Goal: Task Accomplishment & Management: Complete application form

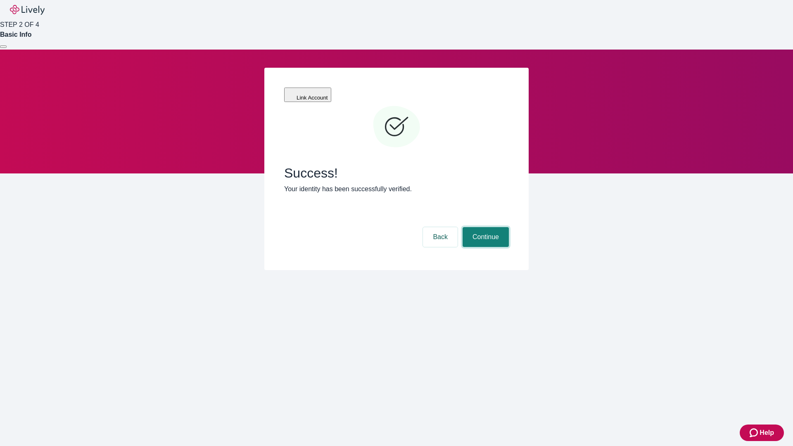
click at [484, 227] on button "Continue" at bounding box center [485, 237] width 46 height 20
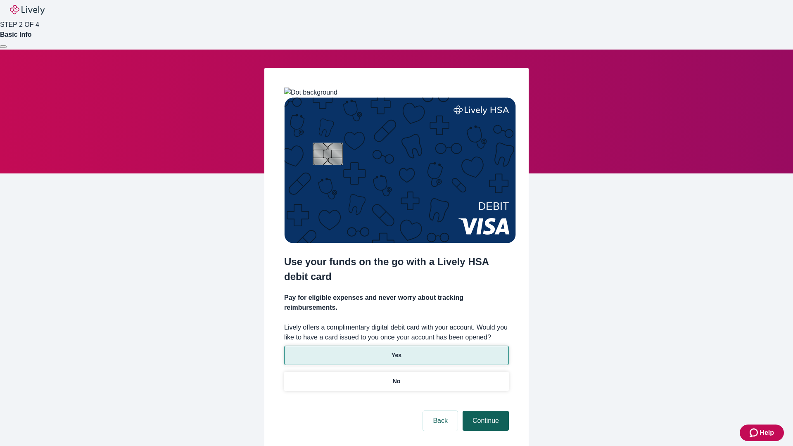
click at [396, 351] on p "Yes" at bounding box center [396, 355] width 10 height 9
click at [484, 411] on button "Continue" at bounding box center [485, 421] width 46 height 20
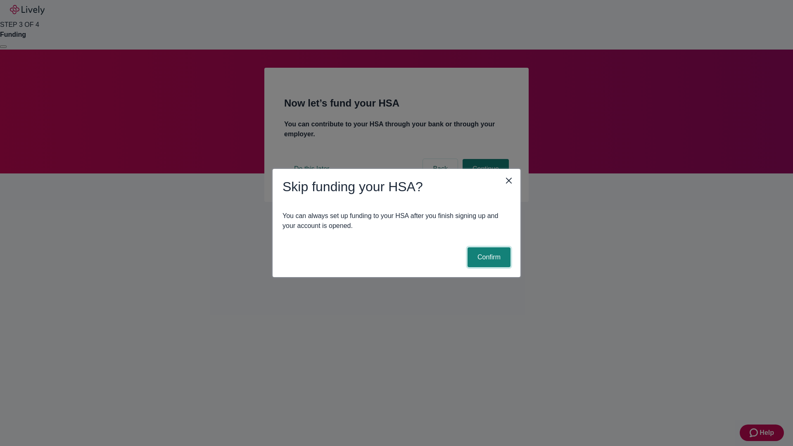
click at [488, 257] on button "Confirm" at bounding box center [488, 257] width 43 height 20
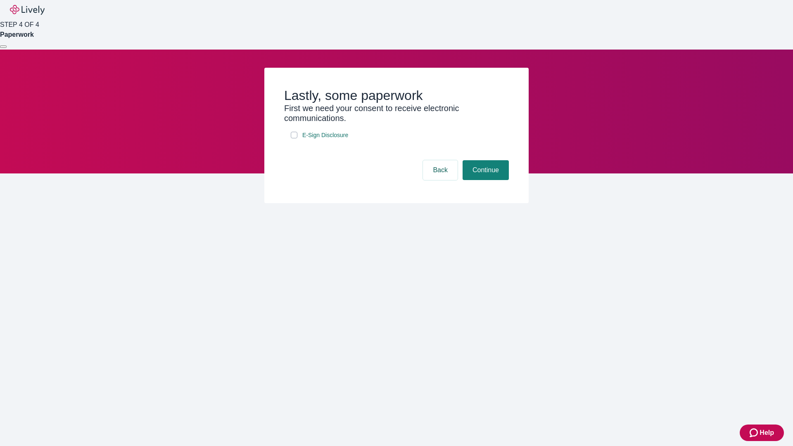
click at [294, 138] on input "E-Sign Disclosure" at bounding box center [294, 135] width 7 height 7
checkbox input "true"
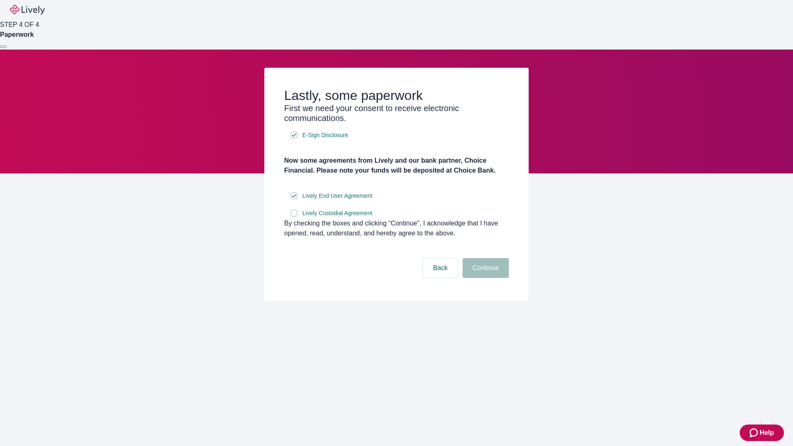
click at [294, 216] on input "Lively Custodial Agreement" at bounding box center [294, 213] width 7 height 7
checkbox input "true"
click at [484, 278] on button "Continue" at bounding box center [485, 268] width 46 height 20
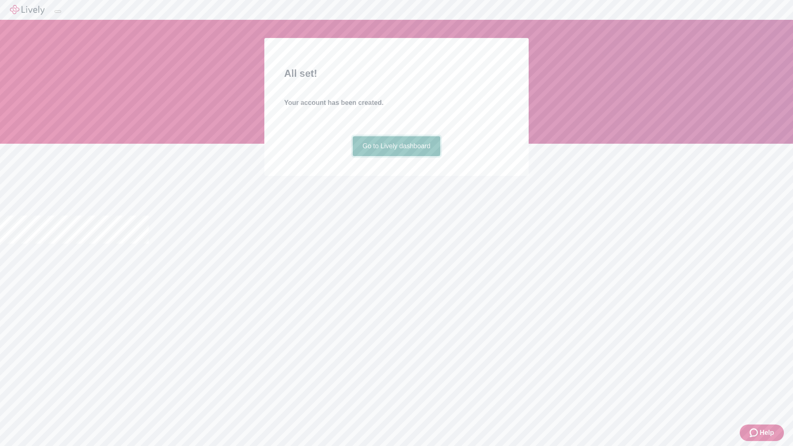
click at [396, 156] on link "Go to Lively dashboard" at bounding box center [397, 146] width 88 height 20
